Goal: Find specific page/section: Find specific page/section

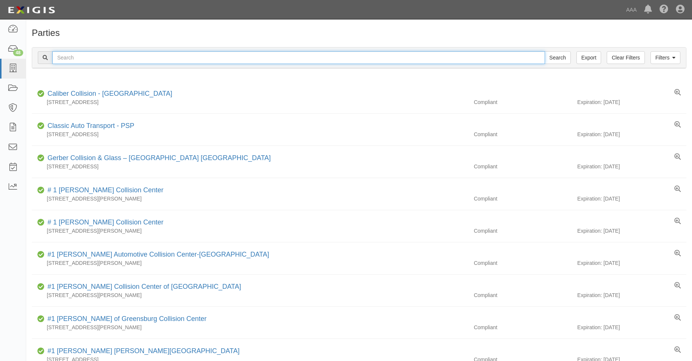
click at [64, 55] on input "text" at bounding box center [298, 57] width 492 height 13
type input "31659"
click at [544, 51] on input "Search" at bounding box center [557, 57] width 26 height 13
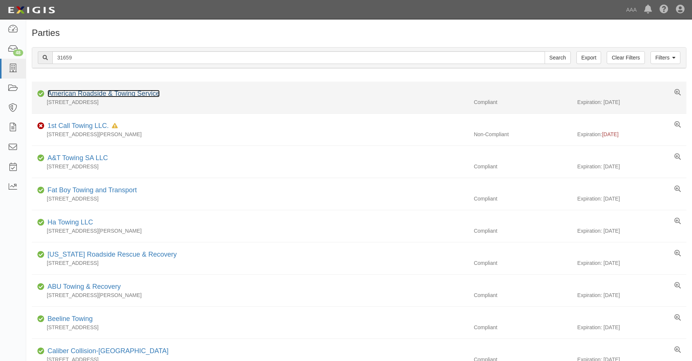
click at [71, 94] on link "American Roadside & Towing Service" at bounding box center [103, 93] width 112 height 7
